Goal: Task Accomplishment & Management: Manage account settings

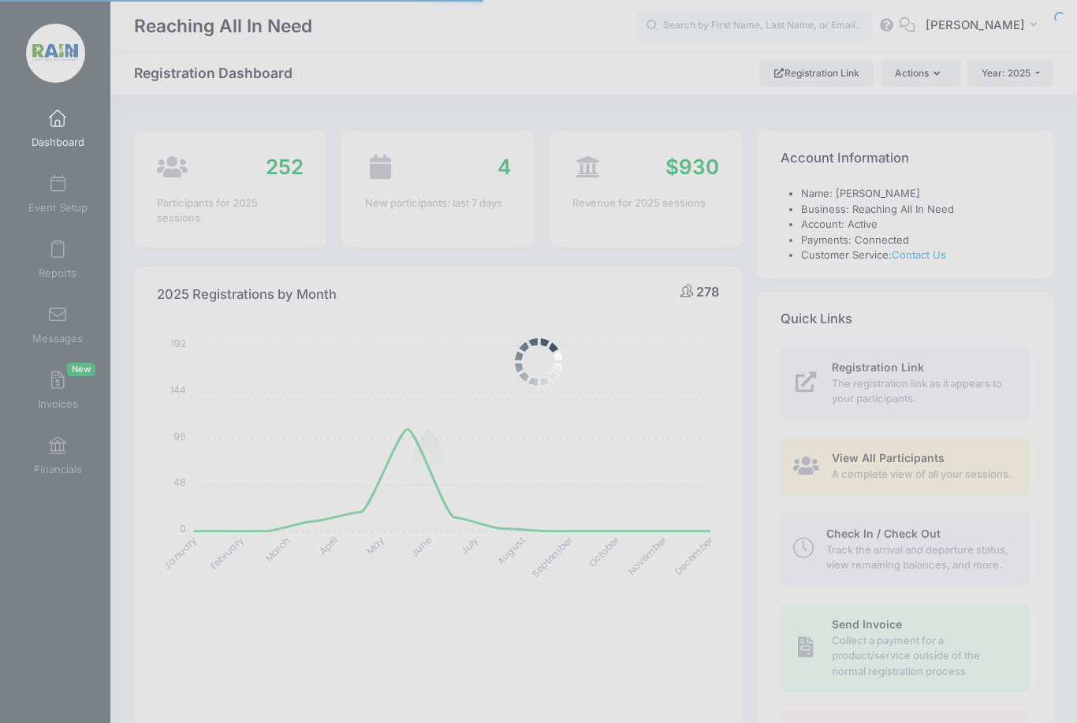
select select
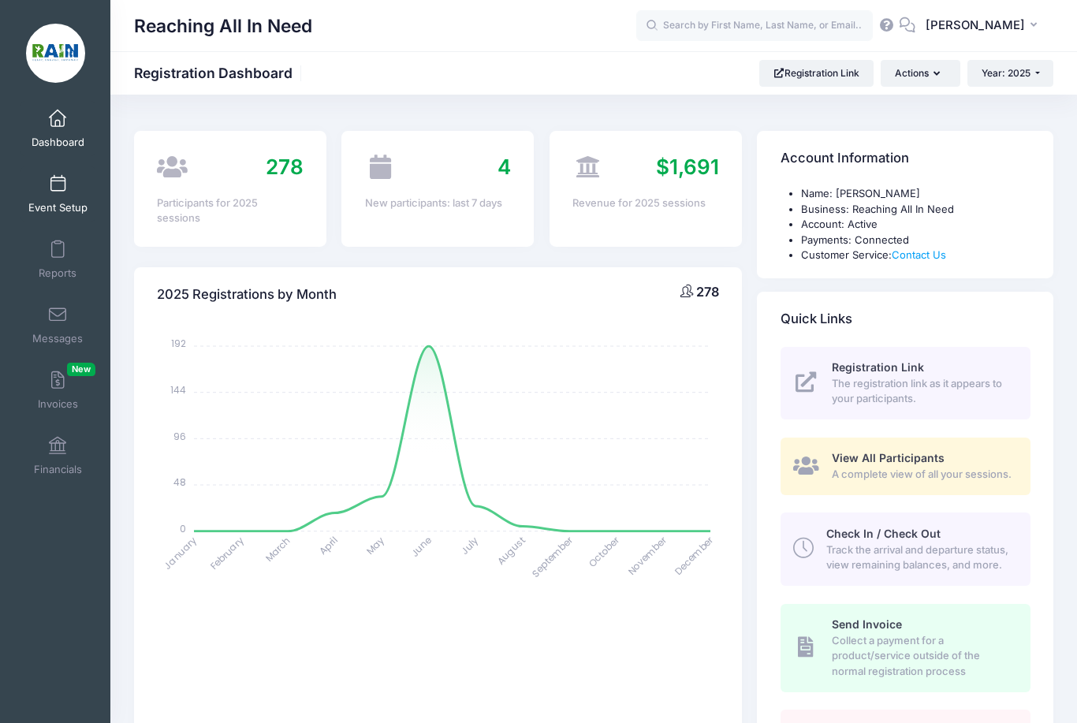
click at [53, 204] on span "Event Setup" at bounding box center [57, 207] width 59 height 13
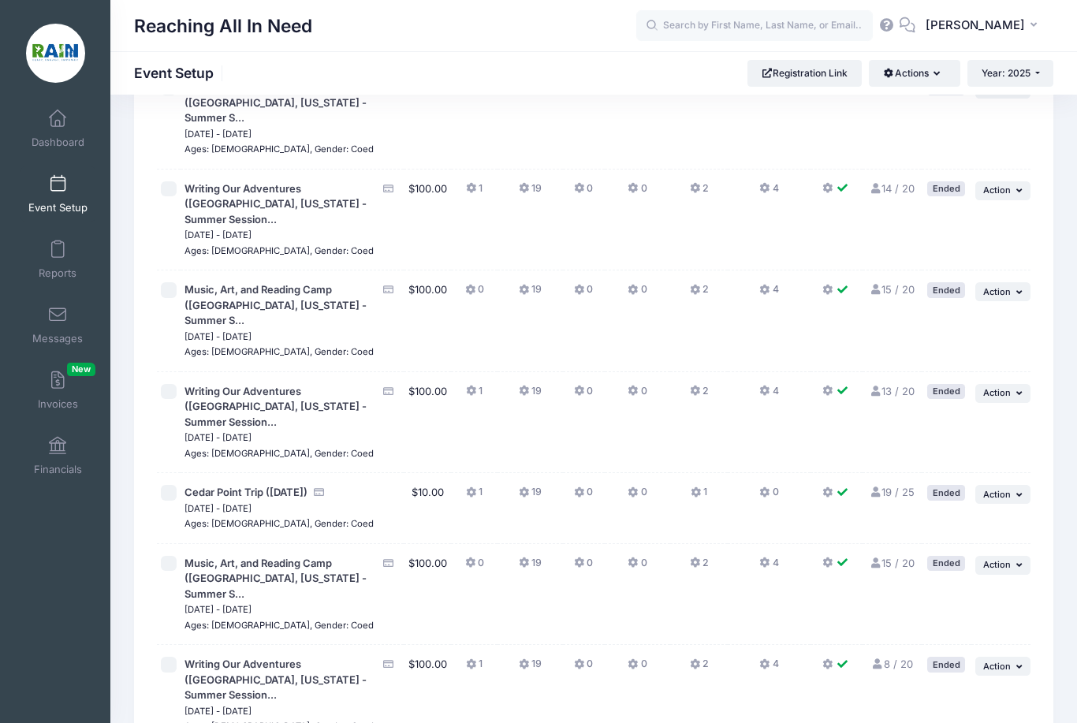
scroll to position [1175, 0]
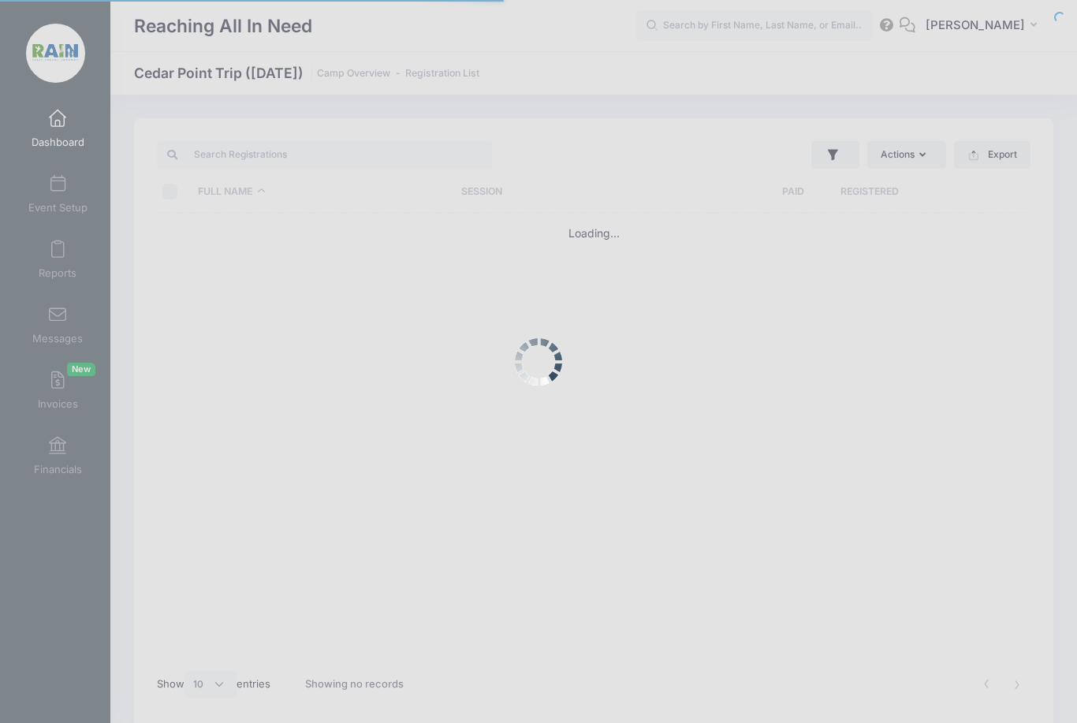
select select "10"
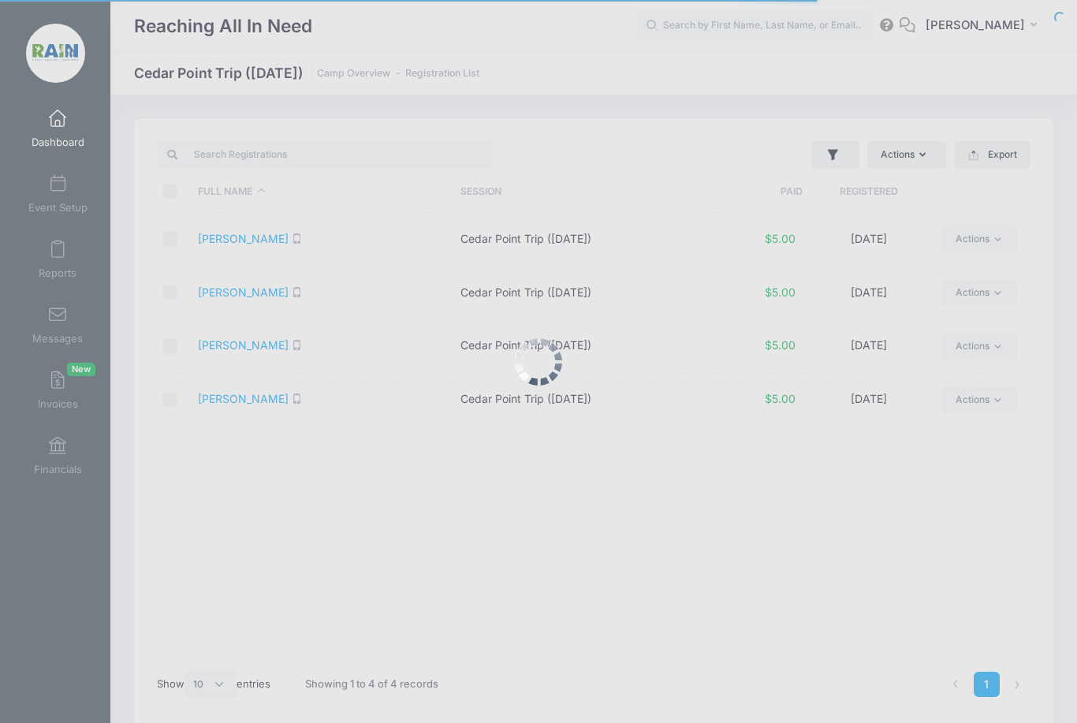
select select "10"
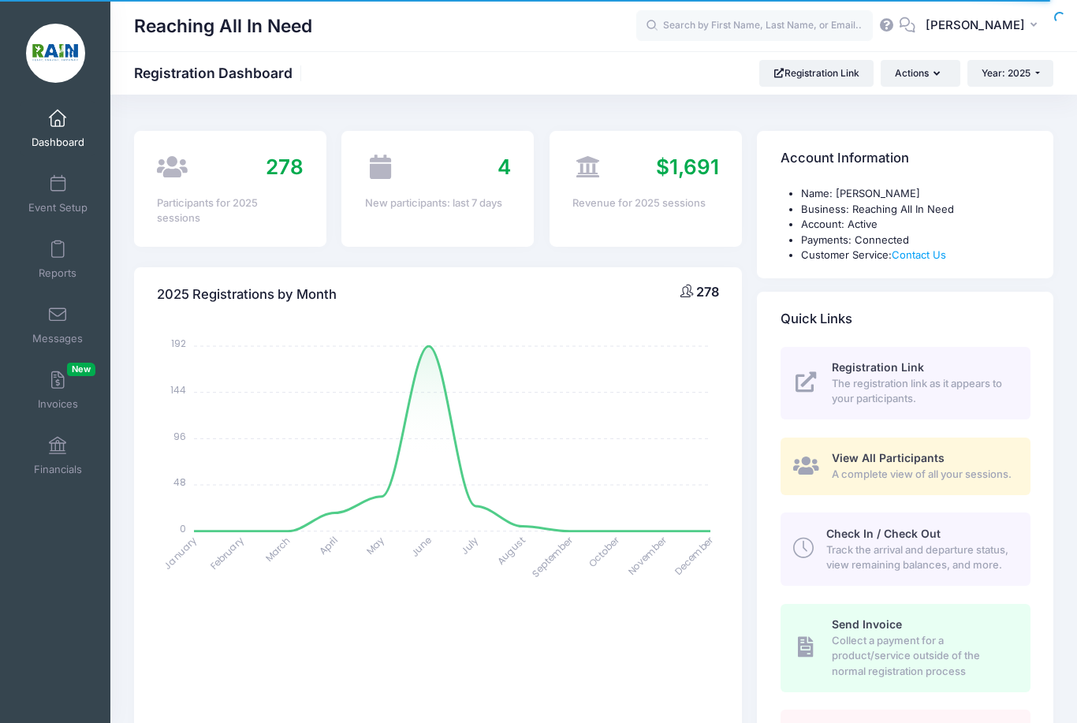
select select
